Goal: Browse casually

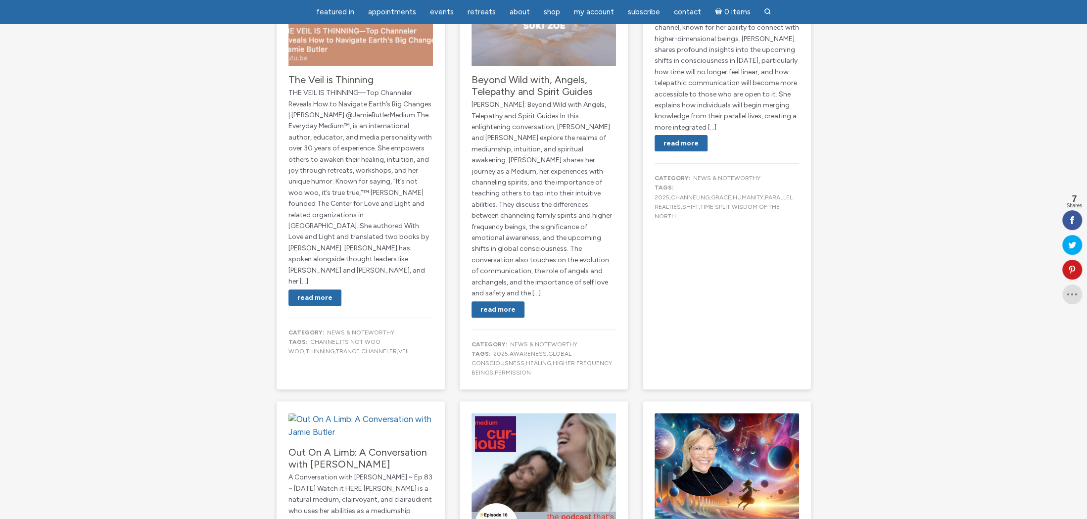
scroll to position [265, 0]
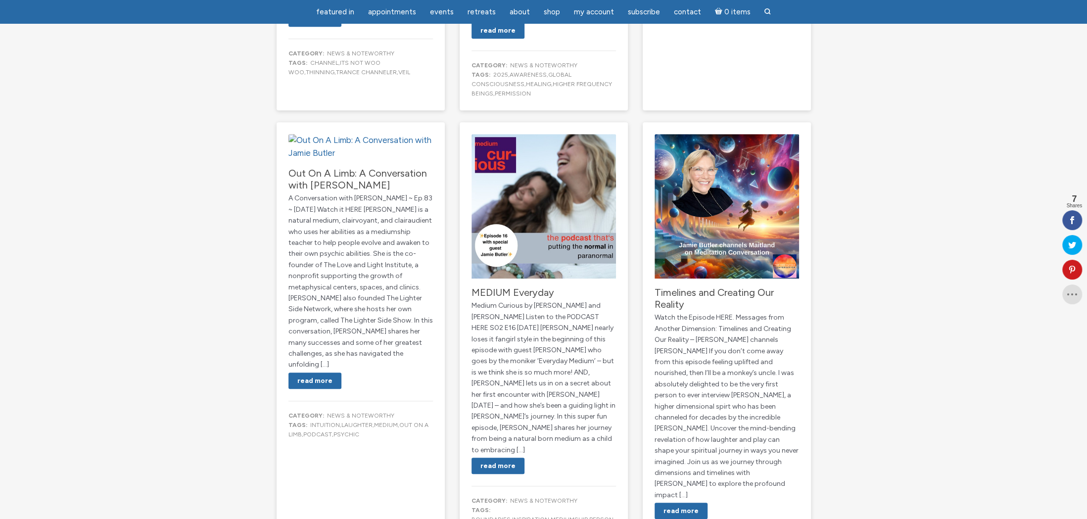
scroll to position [544, 0]
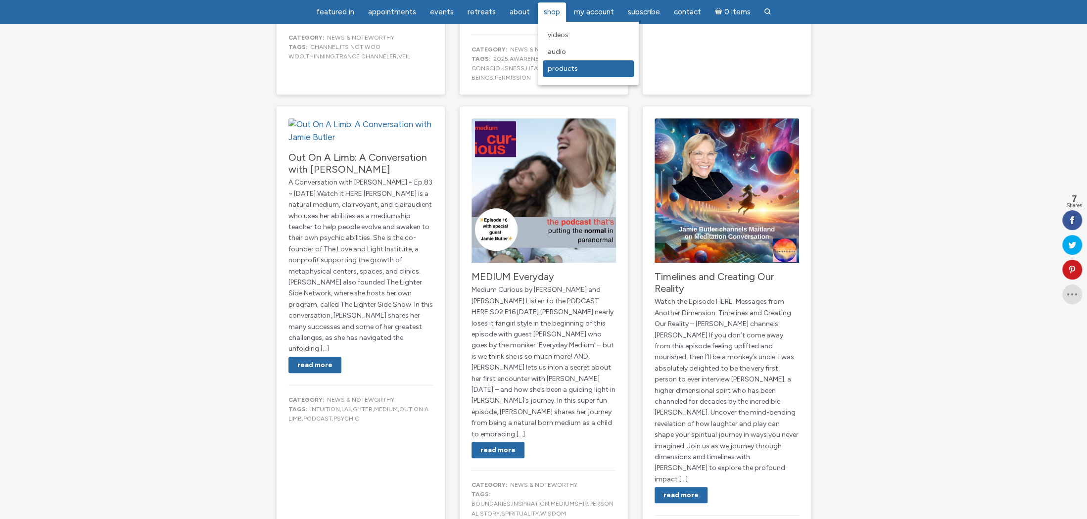
click at [550, 69] on span "Products" at bounding box center [563, 68] width 30 height 8
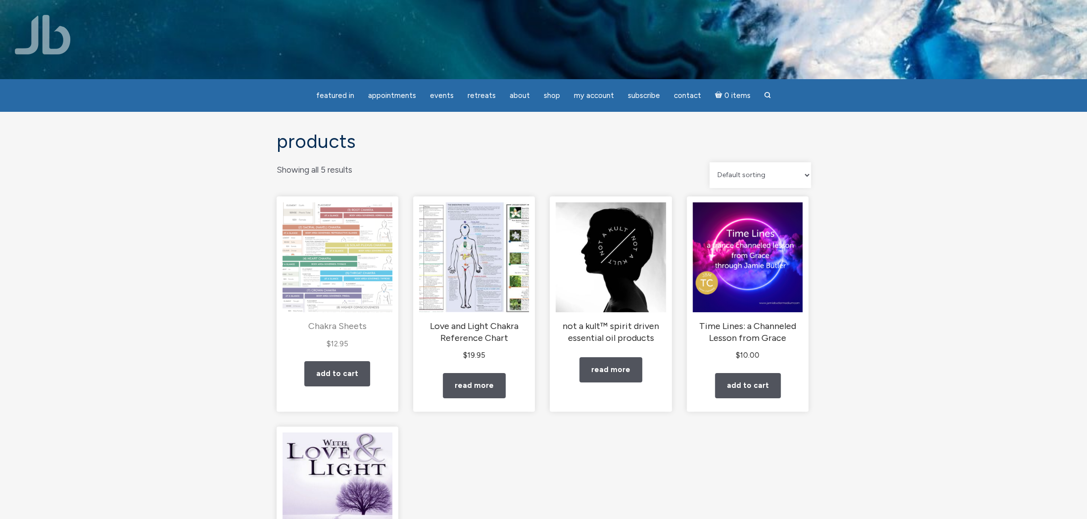
click at [347, 270] on img "main" at bounding box center [337, 257] width 110 height 110
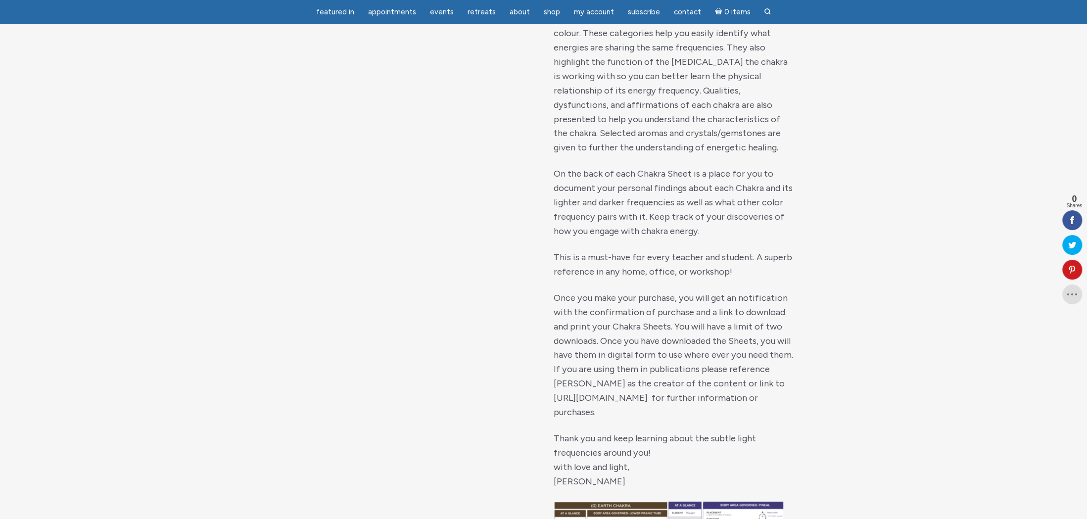
scroll to position [643, 0]
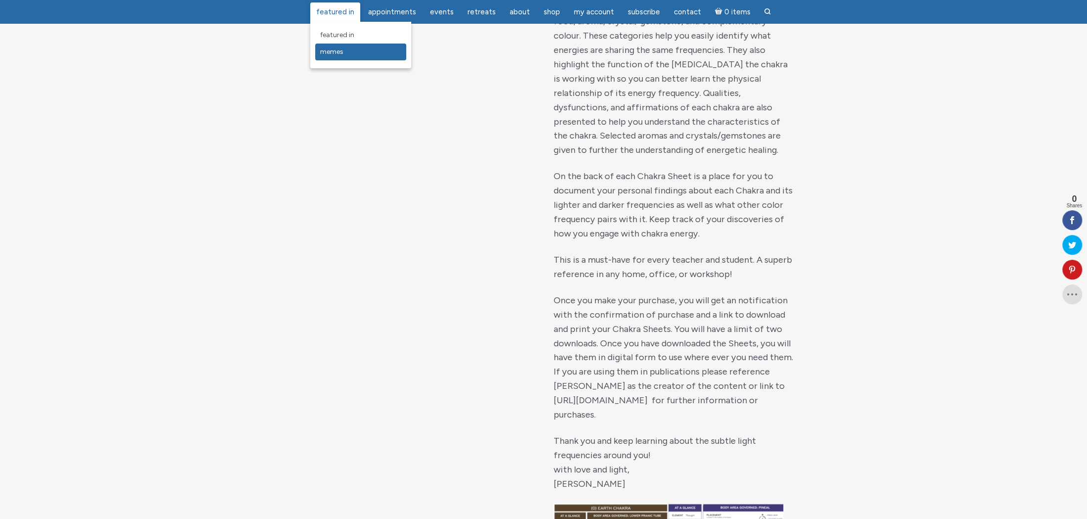
click at [335, 50] on span "Memes" at bounding box center [331, 51] width 23 height 8
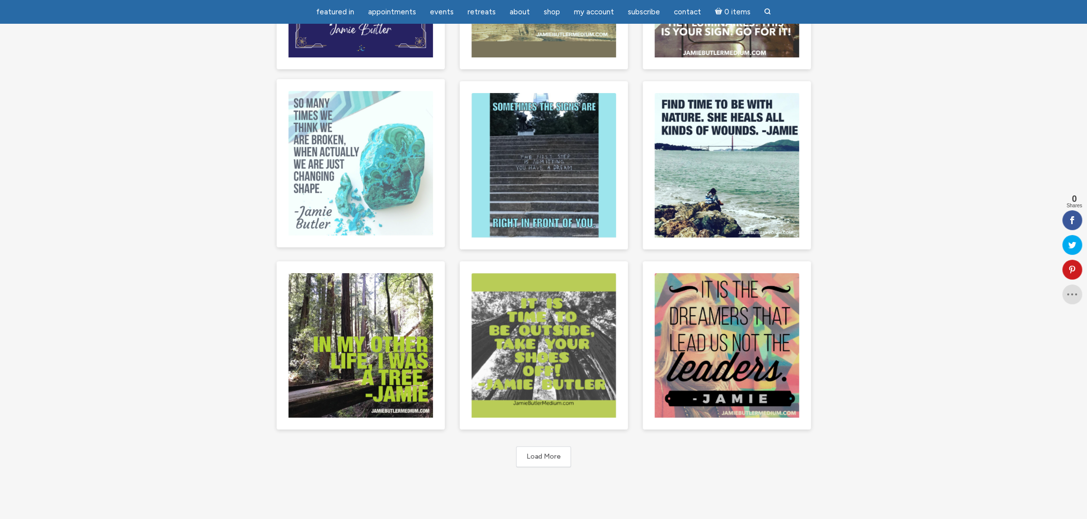
scroll to position [247, 0]
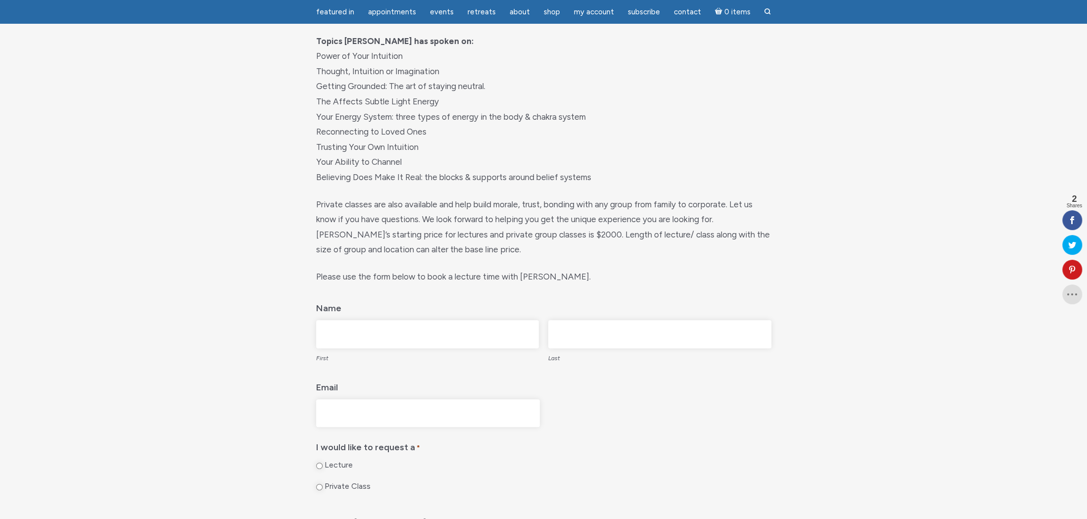
scroll to position [247, 0]
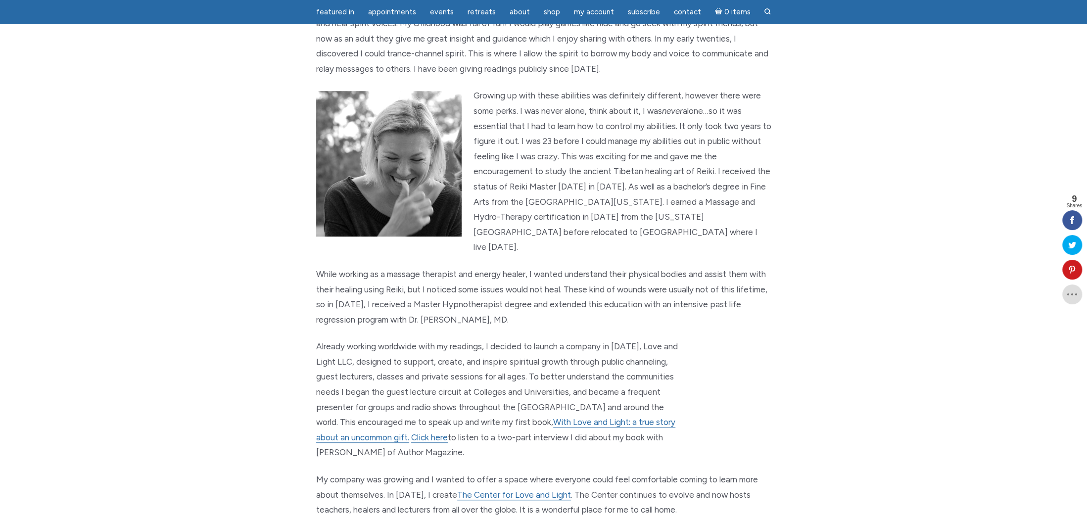
scroll to position [495, 0]
